Goal: Information Seeking & Learning: Learn about a topic

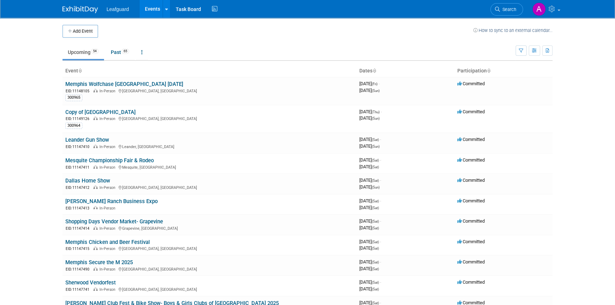
click at [374, 70] on icon at bounding box center [375, 71] width 4 height 5
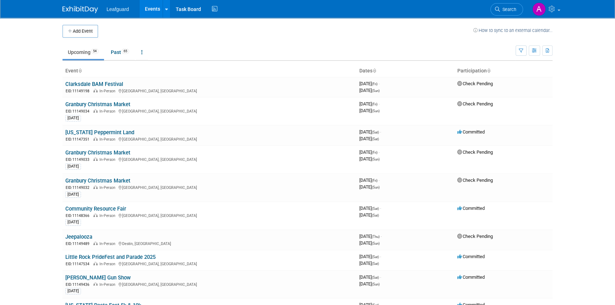
click at [374, 70] on icon at bounding box center [375, 71] width 4 height 5
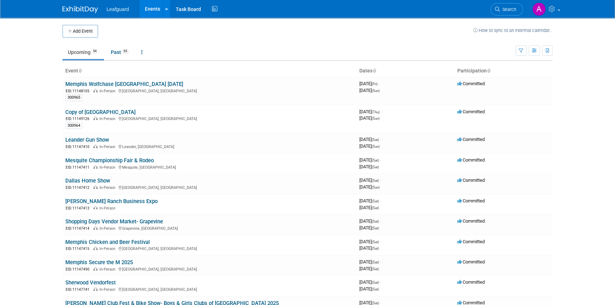
click at [374, 70] on icon at bounding box center [375, 71] width 4 height 5
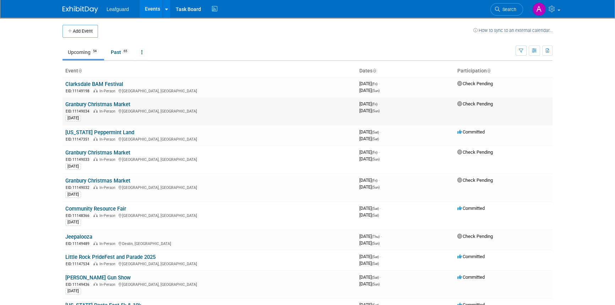
click at [80, 105] on link "Granbury Christmas Market" at bounding box center [97, 104] width 65 height 6
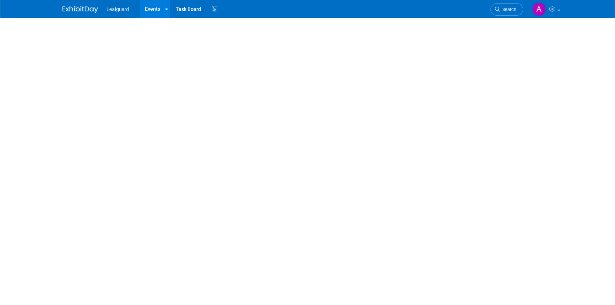
select select "[GEOGRAPHIC_DATA]"
select select "Check"
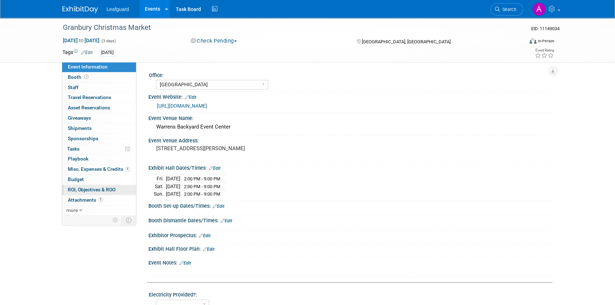
click at [83, 188] on span "ROI, Objectives & ROO 0" at bounding box center [92, 190] width 48 height 6
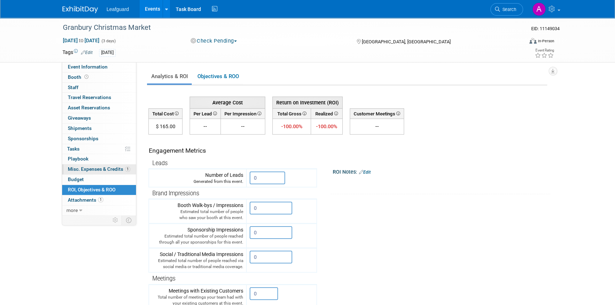
click at [80, 168] on span "Misc. Expenses & Credits 1" at bounding box center [99, 169] width 63 height 6
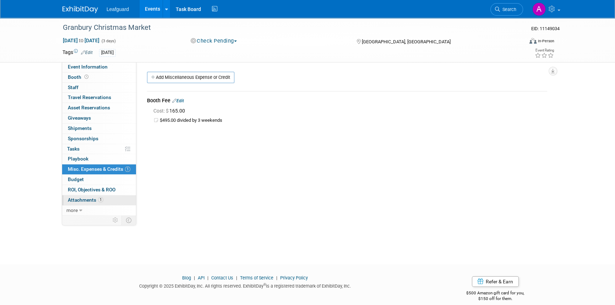
click at [81, 202] on span "Attachments 1" at bounding box center [86, 200] width 36 height 6
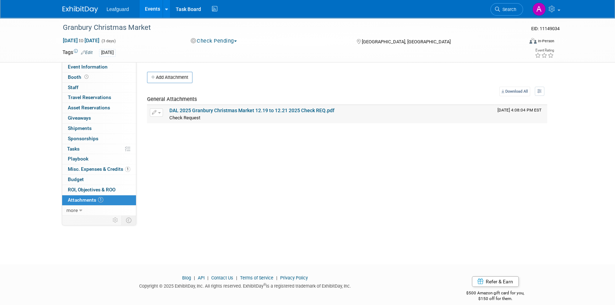
click at [179, 114] on div "Check Request Check Request X" at bounding box center [330, 117] width 323 height 7
click at [231, 112] on link "DAL 2025 Granbury Christmas Market 12.19 to 12.21 2025 Check REQ.pdf" at bounding box center [251, 111] width 165 height 6
click at [81, 67] on span "Event Information" at bounding box center [88, 67] width 40 height 6
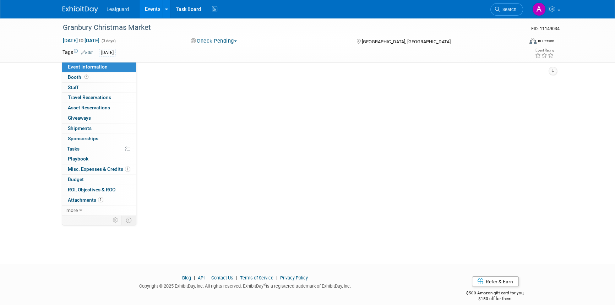
select select "Dallas"
select select "Check"
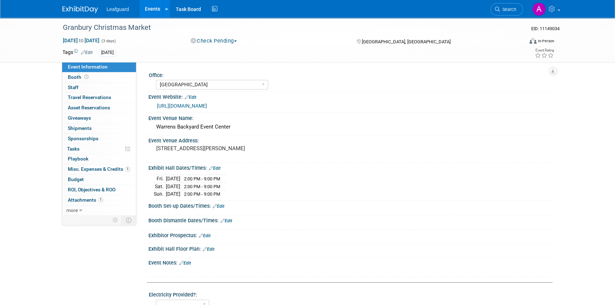
click at [200, 107] on link "https://granburychristmasmarket.com/" at bounding box center [182, 106] width 50 height 6
